Goal: Navigation & Orientation: Find specific page/section

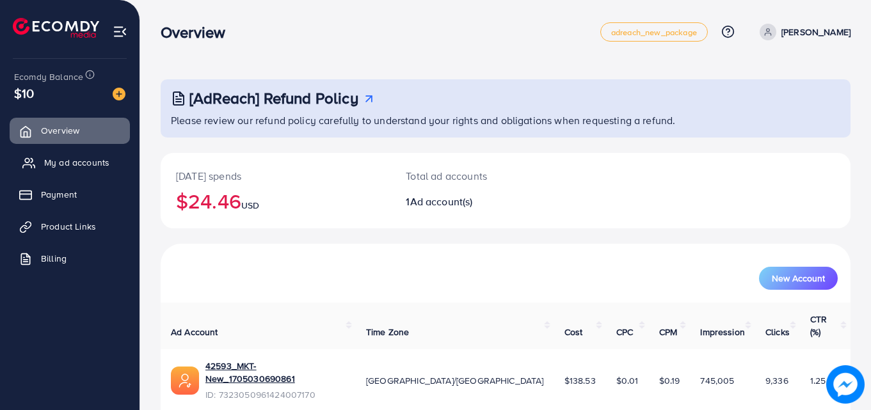
click at [91, 161] on span "My ad accounts" at bounding box center [76, 162] width 65 height 13
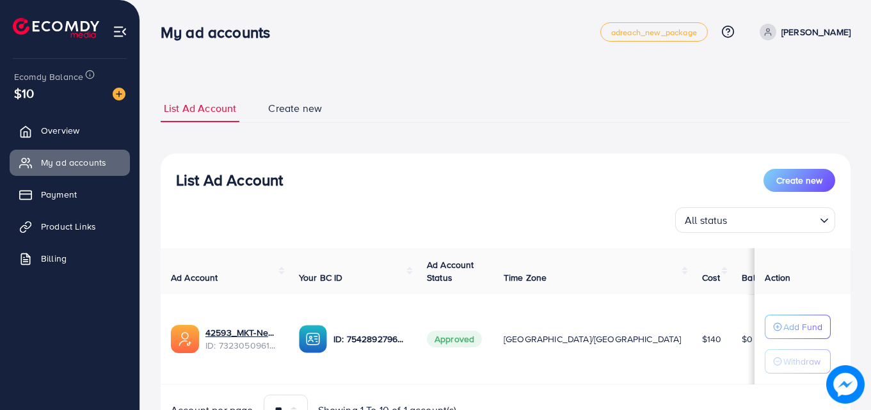
scroll to position [67, 0]
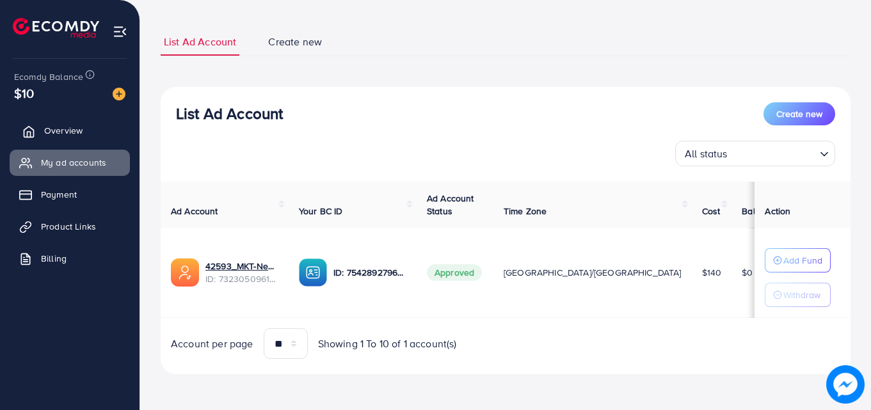
click at [99, 129] on link "Overview" at bounding box center [70, 131] width 120 height 26
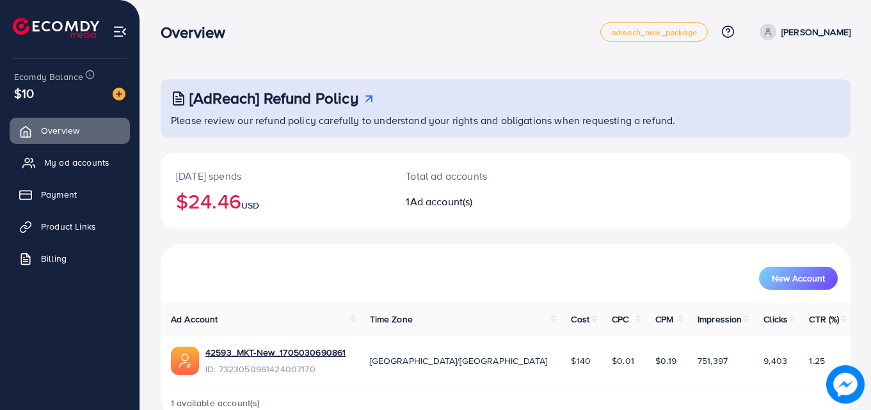
click at [92, 164] on span "My ad accounts" at bounding box center [76, 162] width 65 height 13
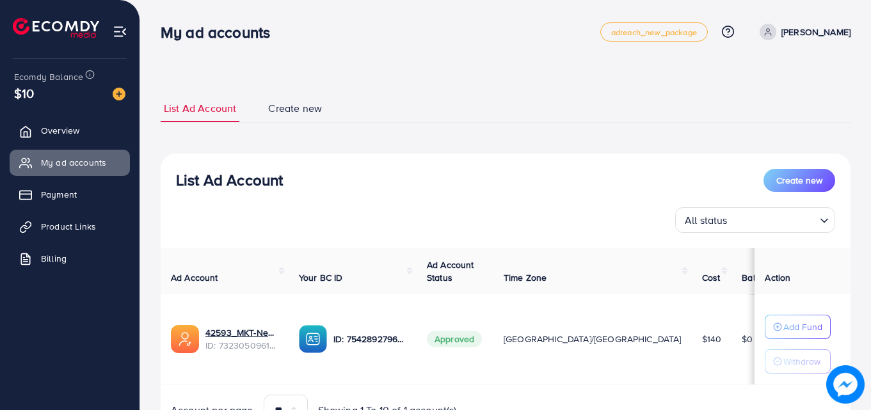
scroll to position [67, 0]
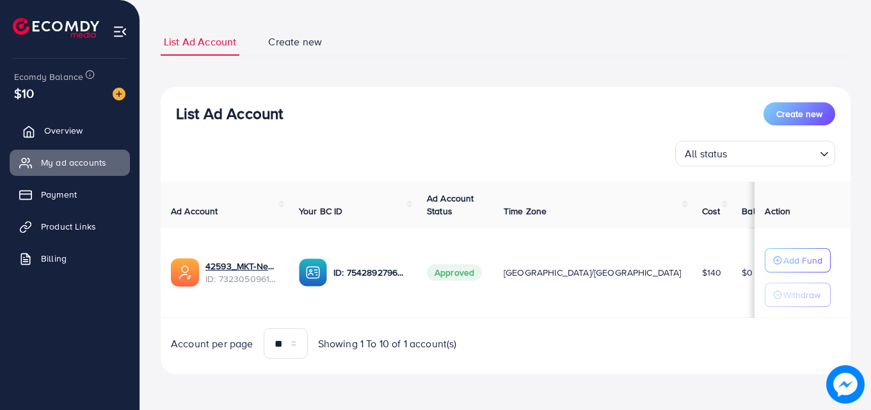
click at [81, 125] on span "Overview" at bounding box center [63, 130] width 38 height 13
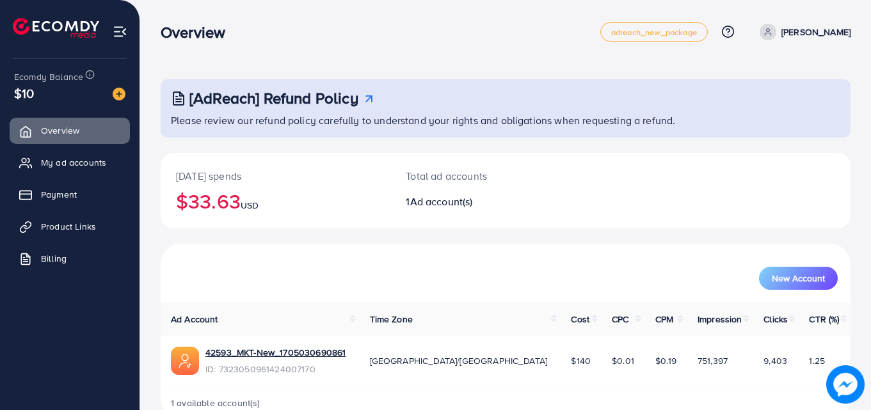
scroll to position [30, 0]
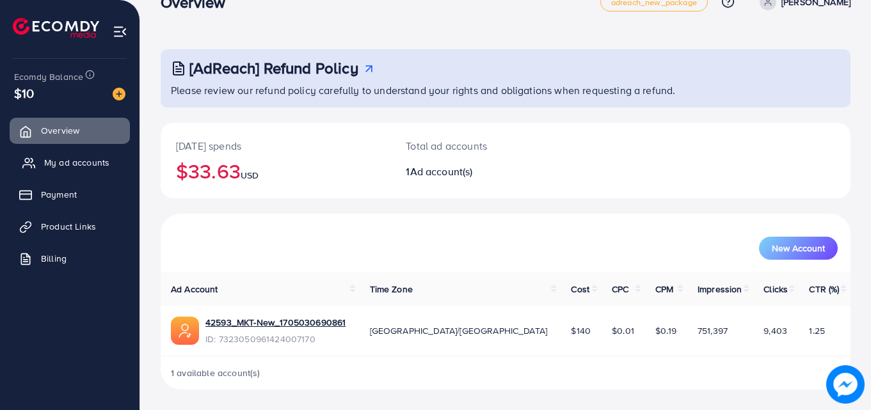
click at [61, 163] on span "My ad accounts" at bounding box center [76, 162] width 65 height 13
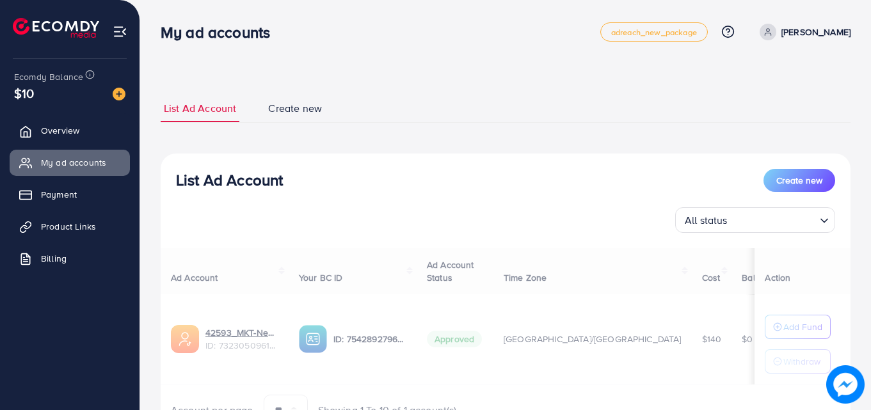
scroll to position [67, 0]
